Goal: Find specific page/section: Find specific page/section

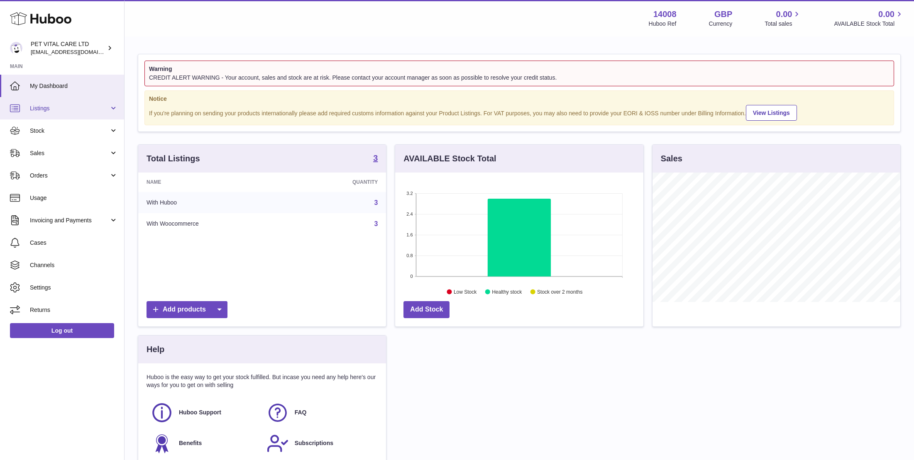
scroll to position [130, 248]
click at [43, 132] on span "Stock" at bounding box center [69, 131] width 79 height 8
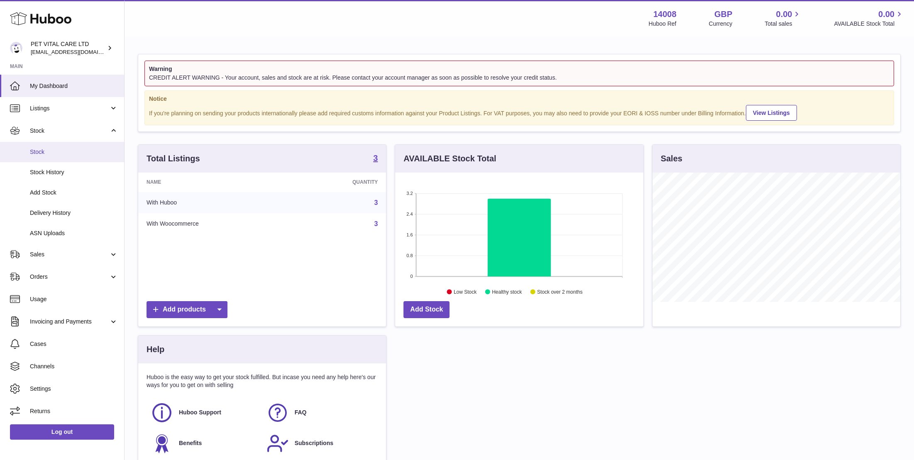
click at [42, 149] on span "Stock" at bounding box center [74, 152] width 88 height 8
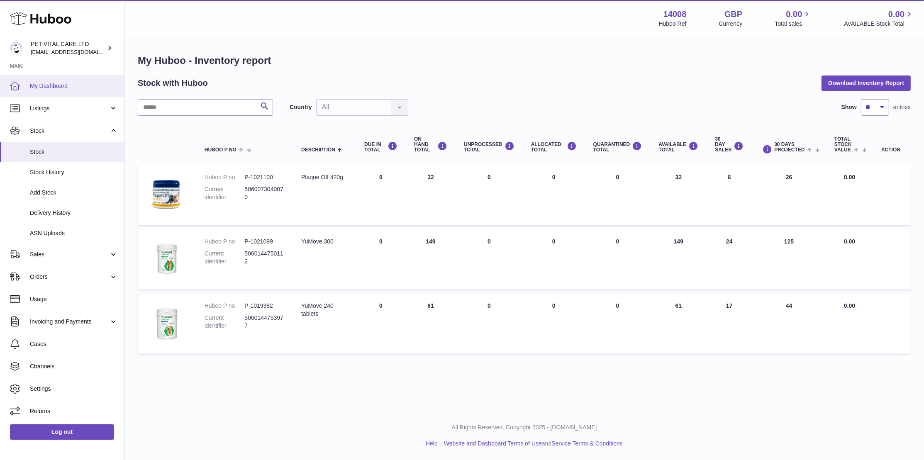
click at [57, 81] on link "My Dashboard" at bounding box center [62, 86] width 124 height 22
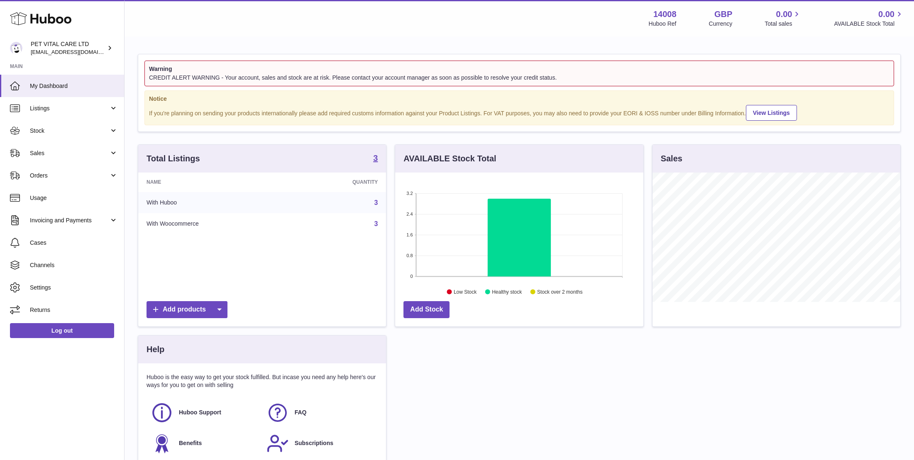
scroll to position [130, 248]
